Goal: Check status: Check status

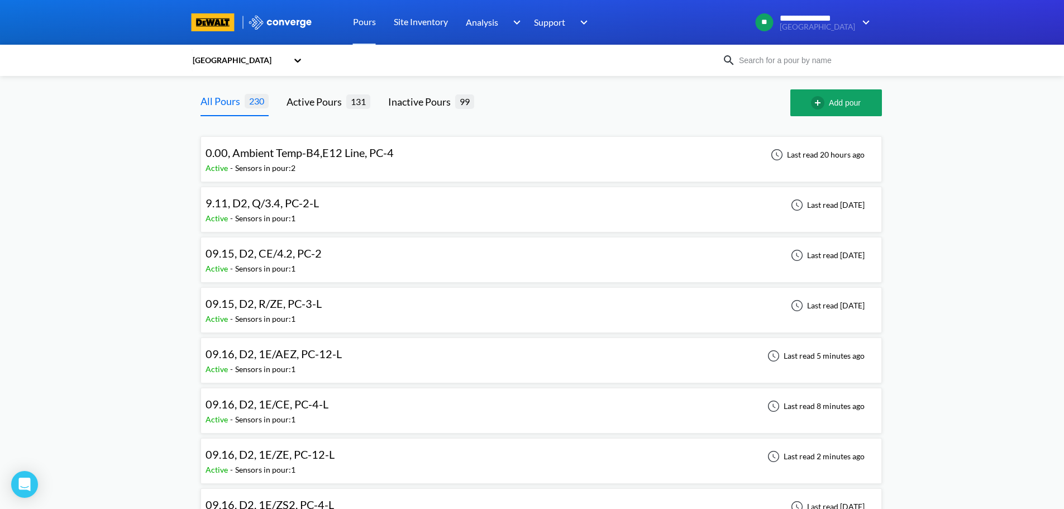
click at [350, 458] on div "09.16, D2, 1E/ZE, PC-12-L Active - Sensors in pour: 1 Last read 2 minutes ago" at bounding box center [541, 461] width 671 height 36
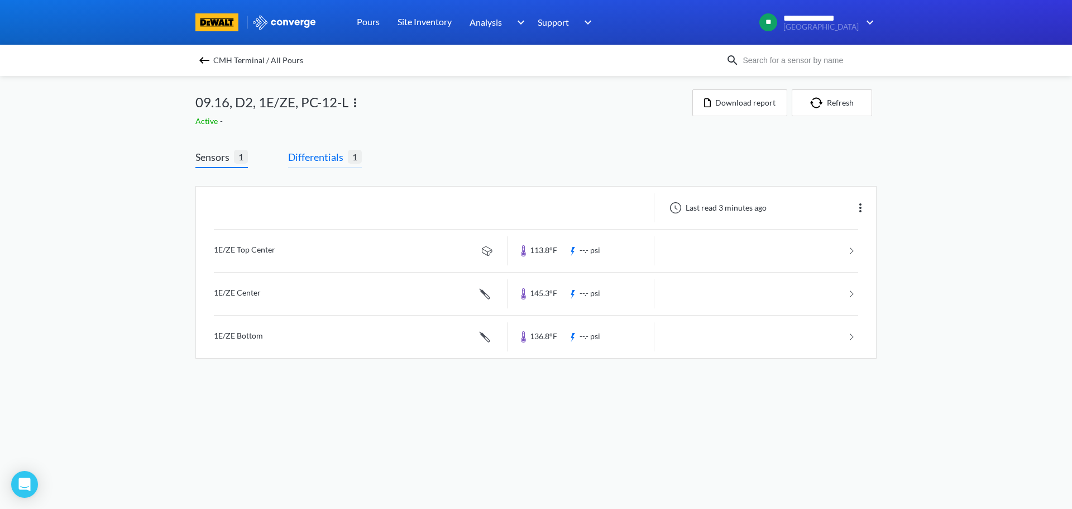
click at [331, 157] on span "Differentials" at bounding box center [318, 157] width 60 height 16
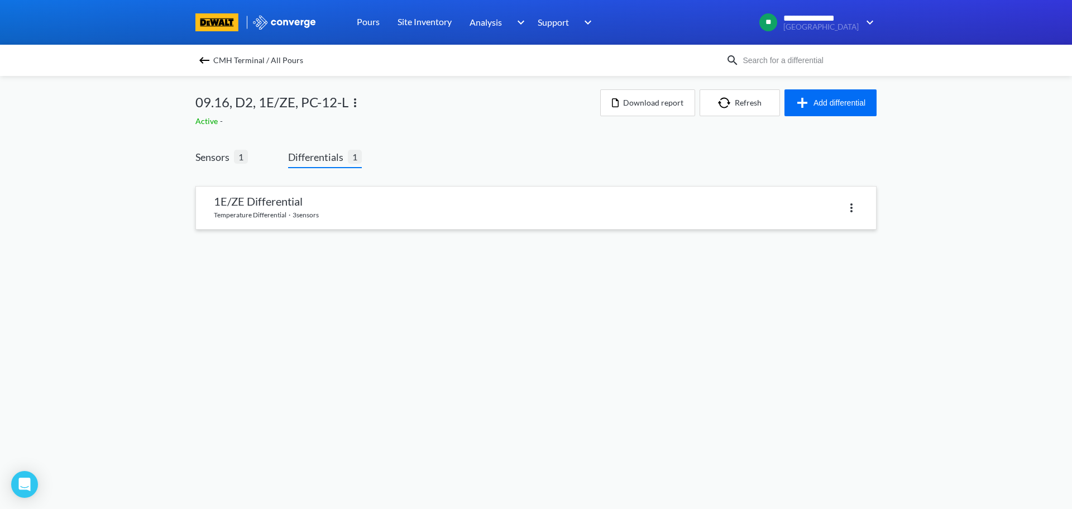
click at [328, 196] on link at bounding box center [536, 208] width 680 height 42
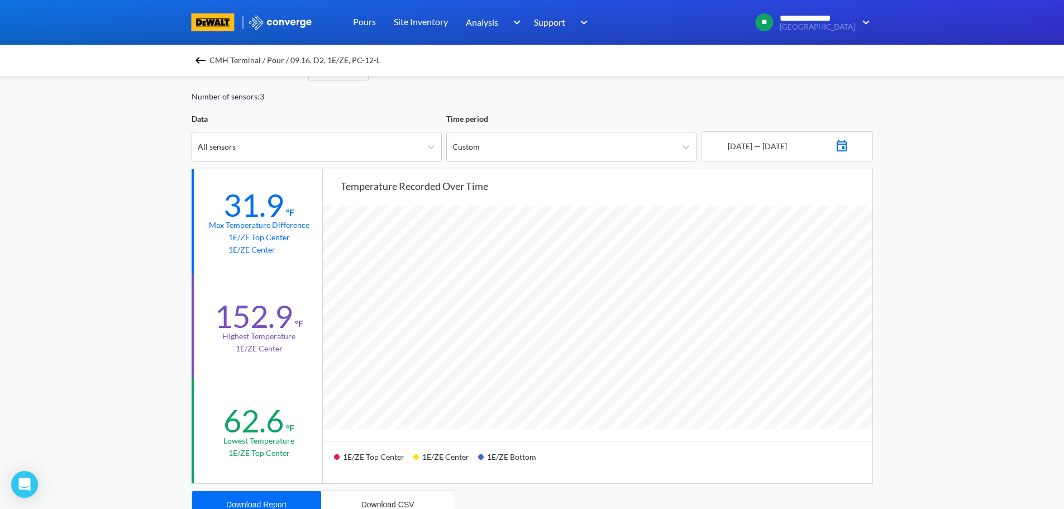
scroll to position [56, 0]
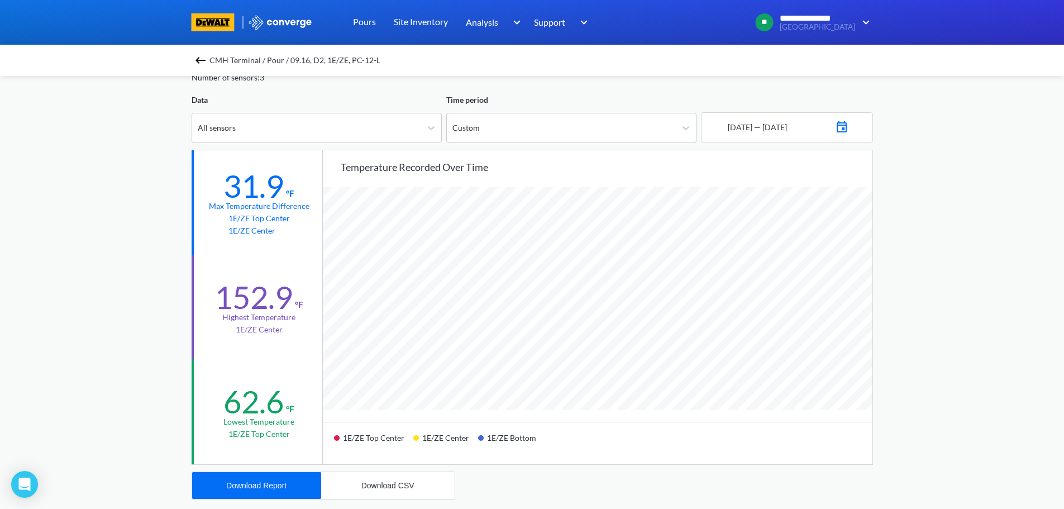
click at [238, 59] on span "CMH Terminal / Pour / 09.16, D2, 1E/ZE, PC-12-L" at bounding box center [294, 60] width 171 height 16
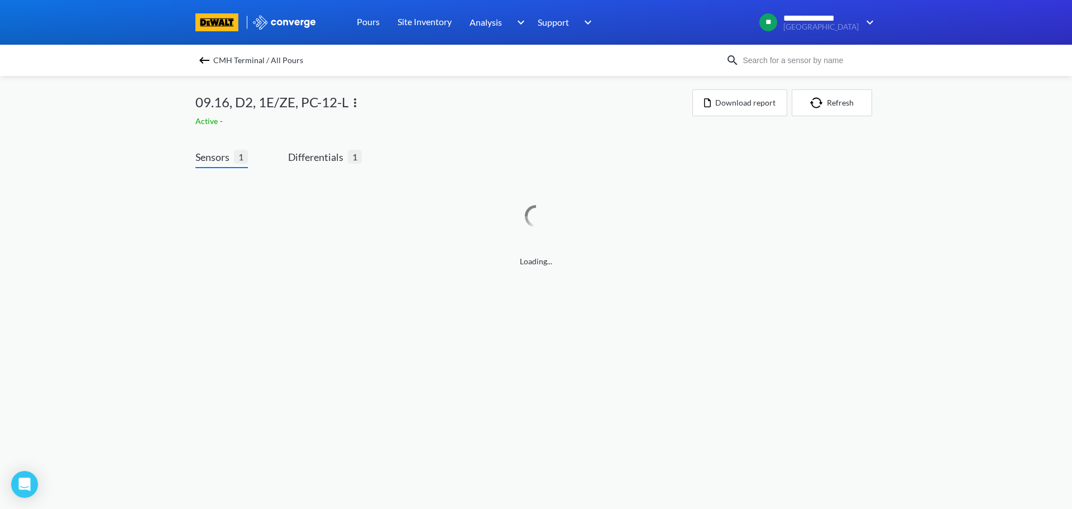
click at [238, 59] on span "CMH Terminal / All Pours" at bounding box center [258, 60] width 90 height 16
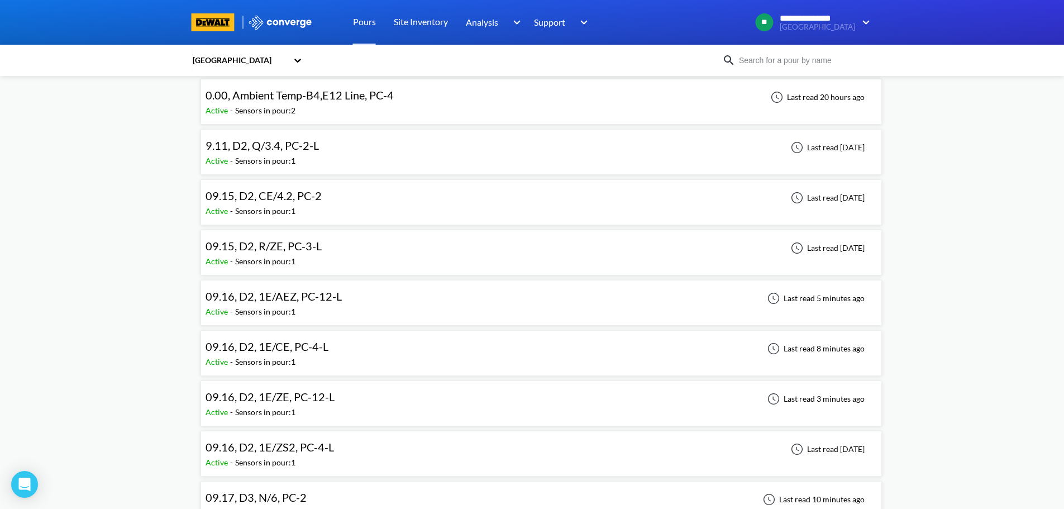
scroll to position [112, 0]
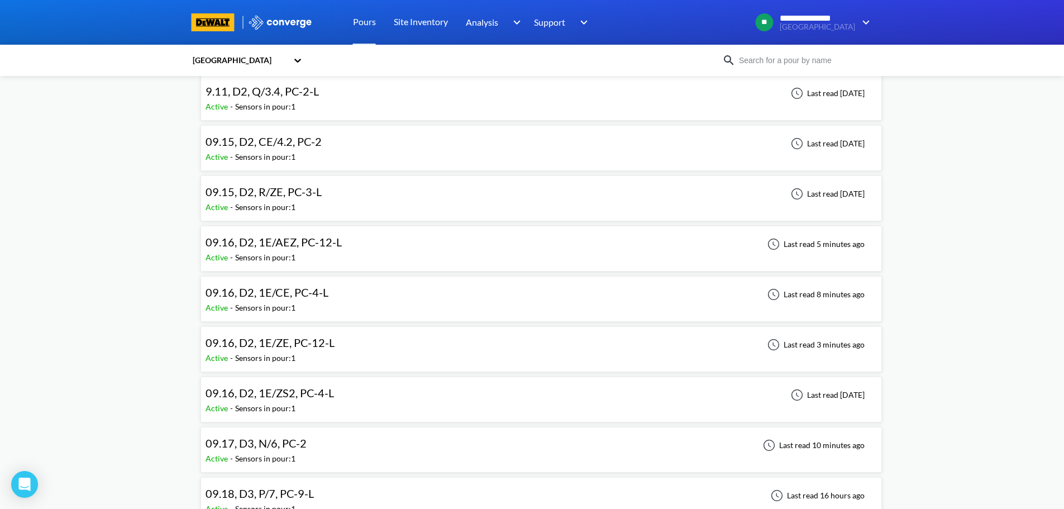
click at [305, 245] on span "09.16, D2, 1E/AEZ, PC-12-L" at bounding box center [274, 241] width 136 height 13
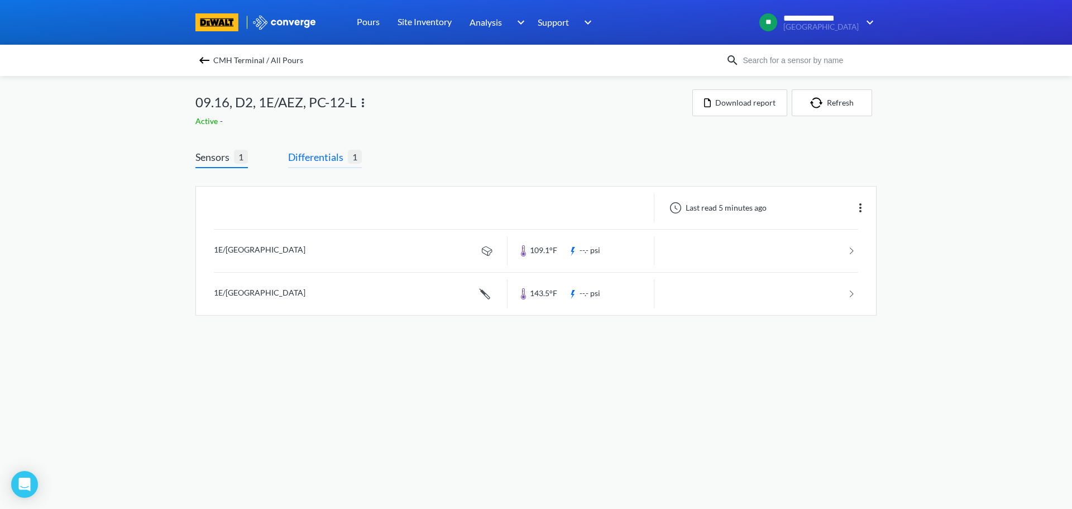
click at [330, 160] on span "Differentials" at bounding box center [318, 157] width 60 height 16
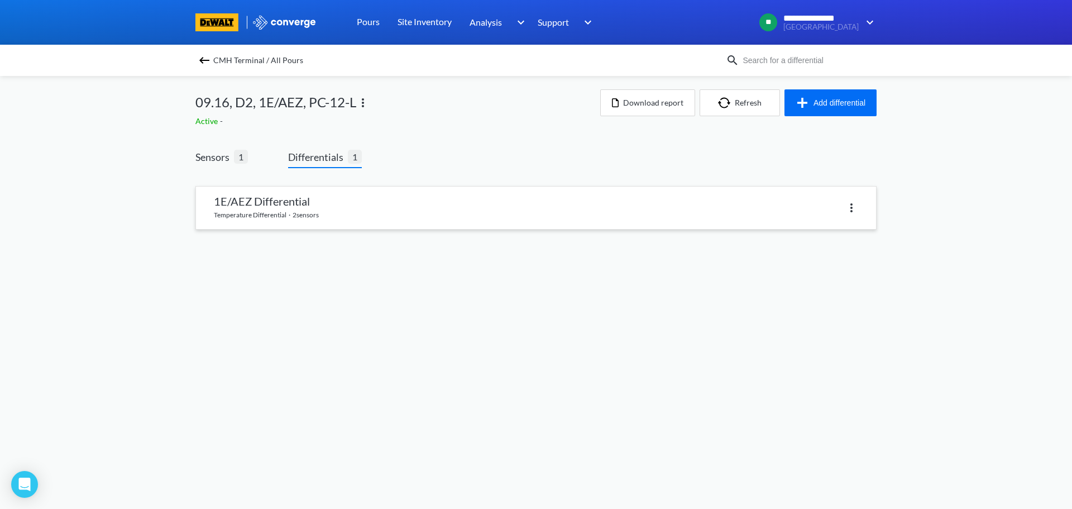
click at [320, 202] on link at bounding box center [536, 208] width 680 height 42
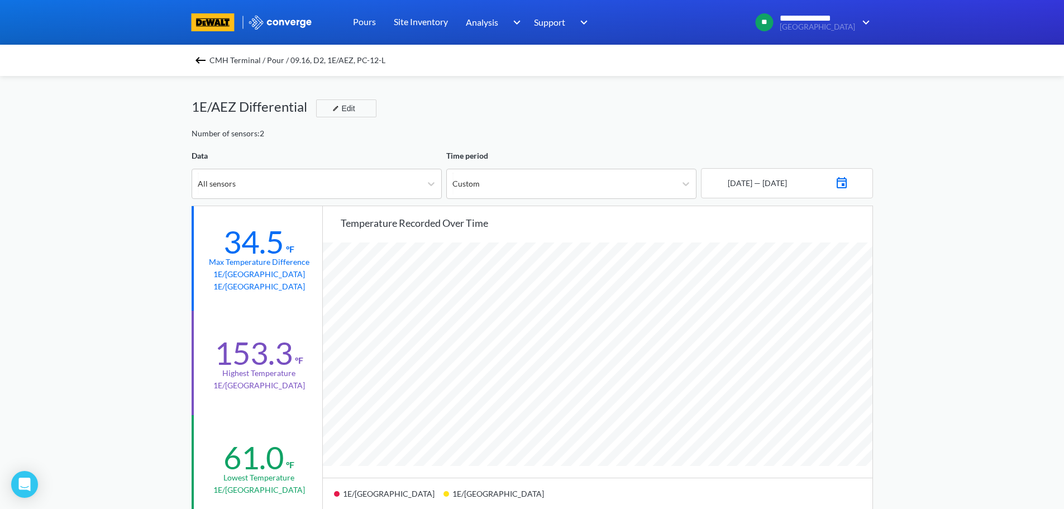
click at [334, 60] on span "CMH Terminal / Pour / 09.16, D2, 1E/AEZ, PC-12-L" at bounding box center [297, 60] width 176 height 16
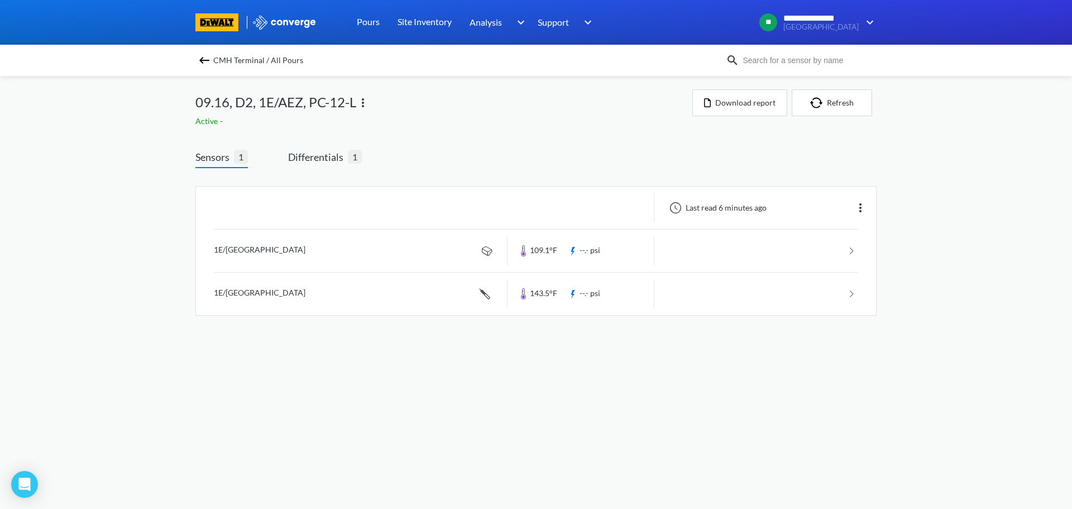
click at [241, 56] on span "CMH Terminal / All Pours" at bounding box center [258, 60] width 90 height 16
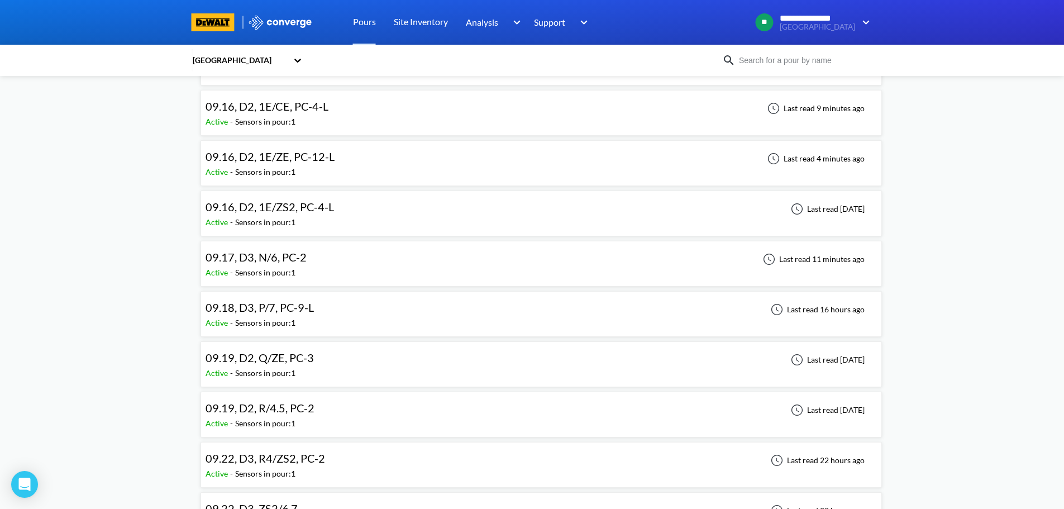
scroll to position [335, 0]
